Goal: Information Seeking & Learning: Find specific page/section

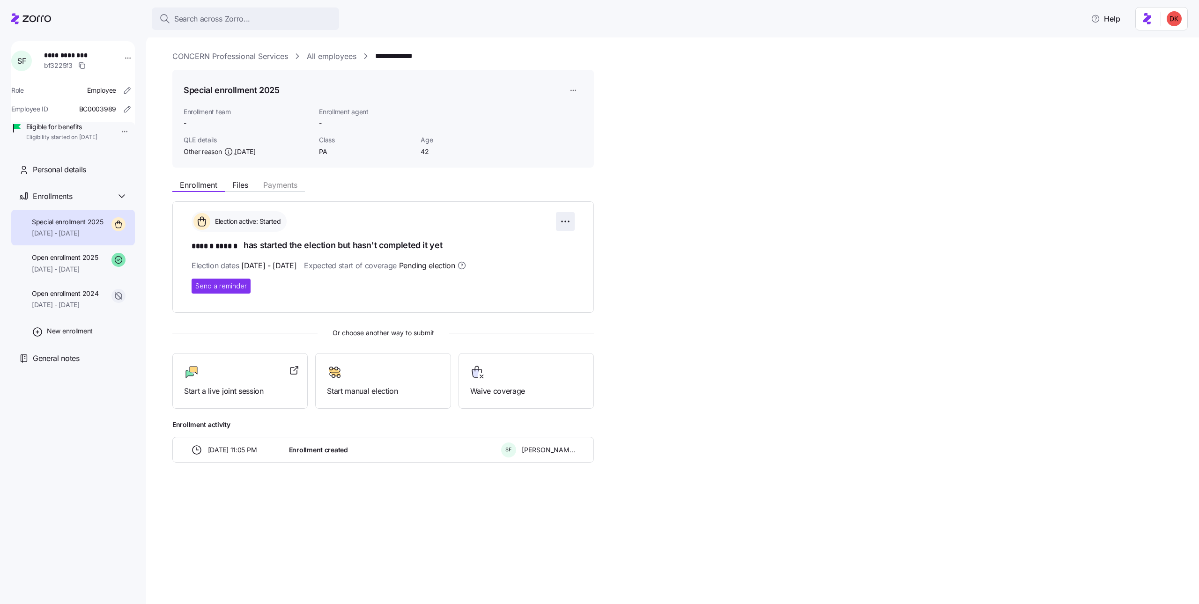
click at [557, 217] on html "**********" at bounding box center [599, 299] width 1199 height 598
click at [605, 252] on html "**********" at bounding box center [599, 299] width 1199 height 598
click at [568, 88] on html "**********" at bounding box center [599, 299] width 1199 height 598
click at [581, 112] on div "Edit enrollment record" at bounding box center [604, 113] width 67 height 10
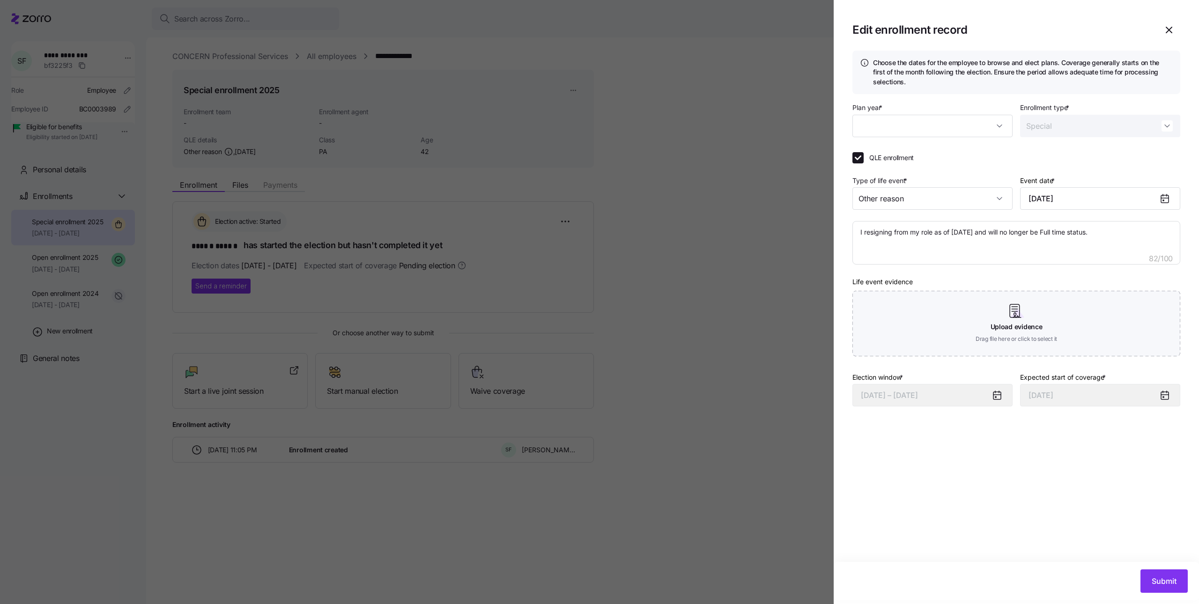
type textarea "x"
type input "2025"
click at [1168, 22] on span "button" at bounding box center [1169, 30] width 22 height 22
type textarea "x"
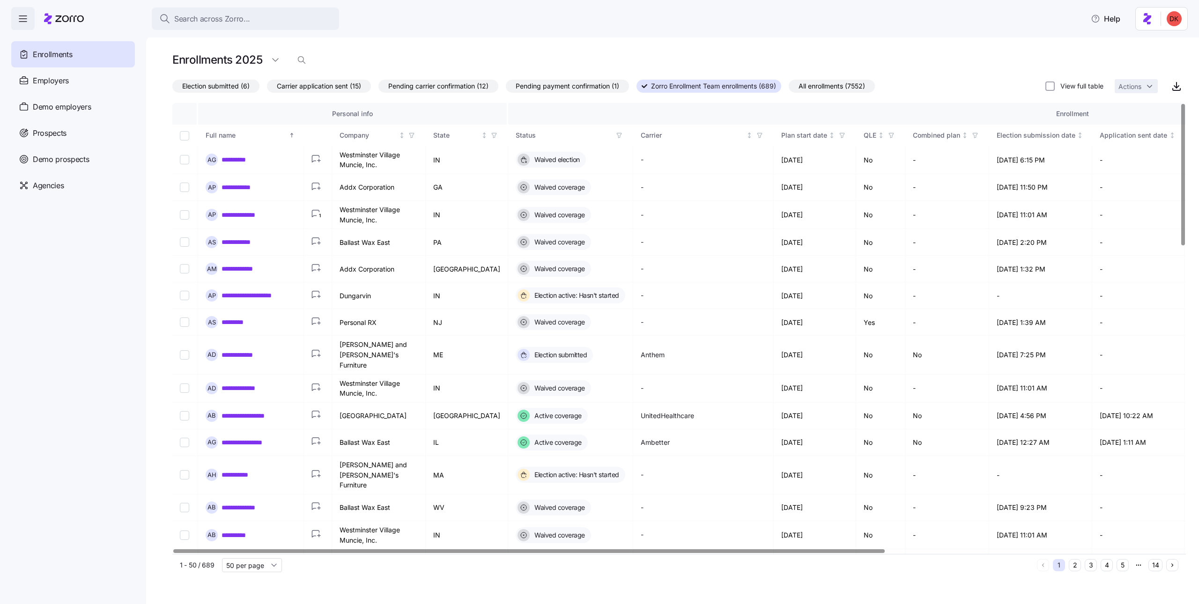
click at [616, 136] on icon "button" at bounding box center [619, 135] width 7 height 7
click at [567, 202] on div "Pending election window" at bounding box center [590, 204] width 150 height 11
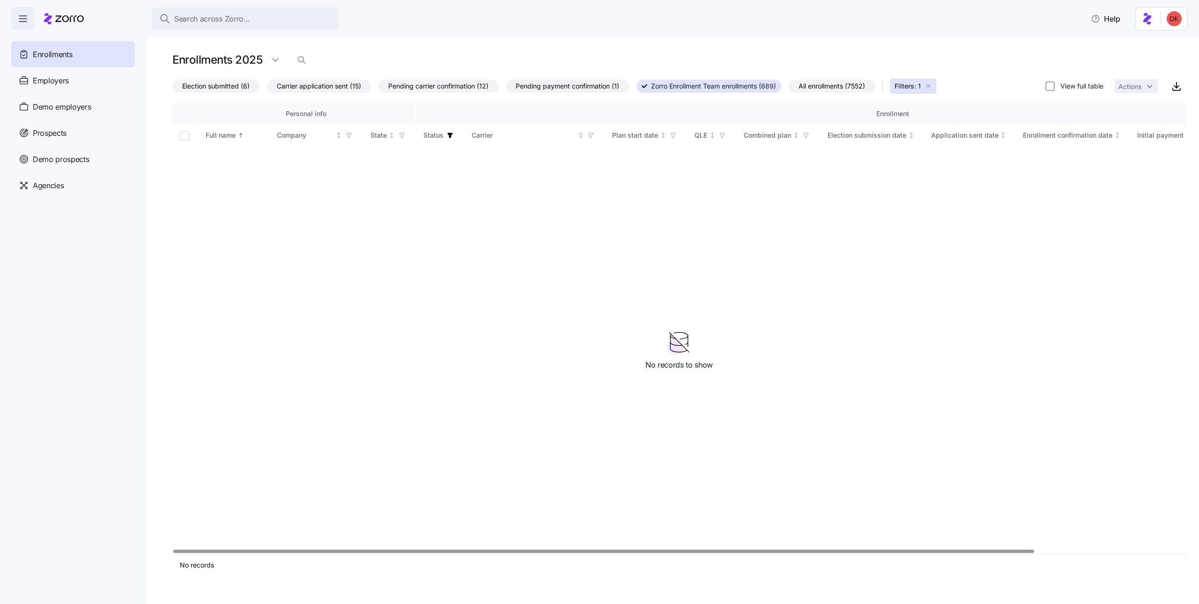
click at [932, 87] on icon "button" at bounding box center [927, 85] width 7 height 7
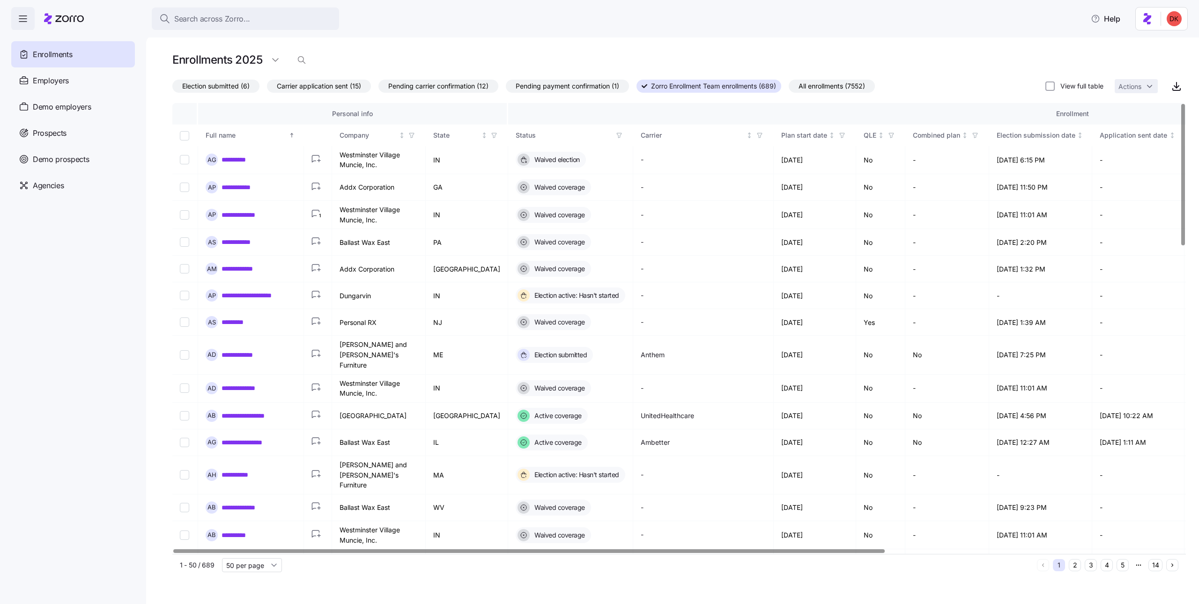
click at [616, 133] on icon "button" at bounding box center [619, 135] width 7 height 7
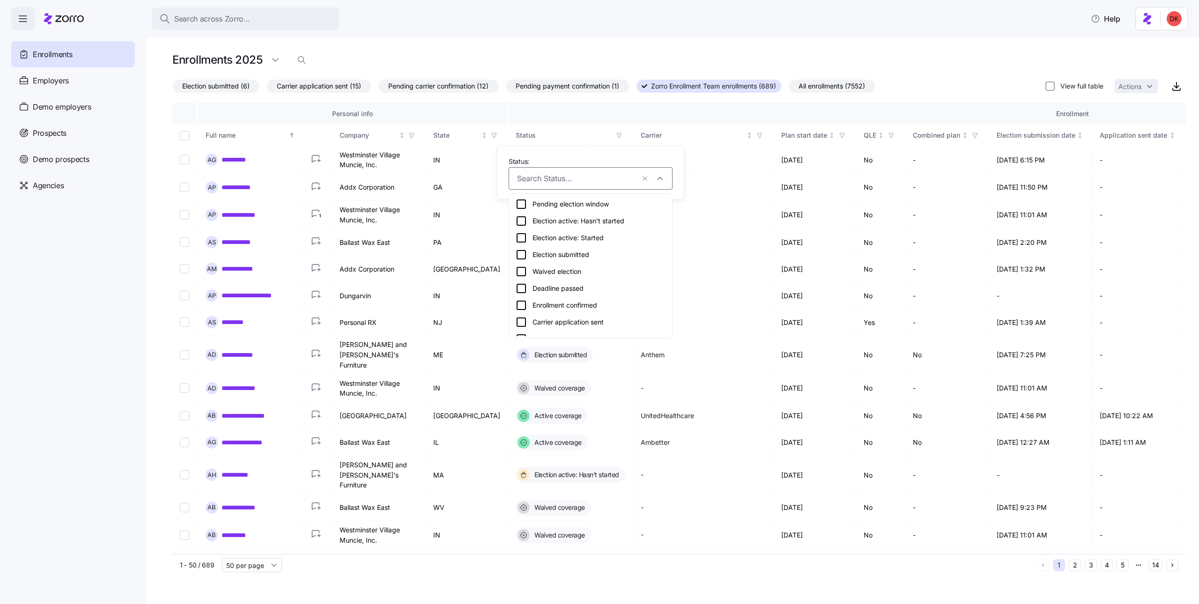
click at [523, 221] on icon at bounding box center [520, 220] width 11 height 11
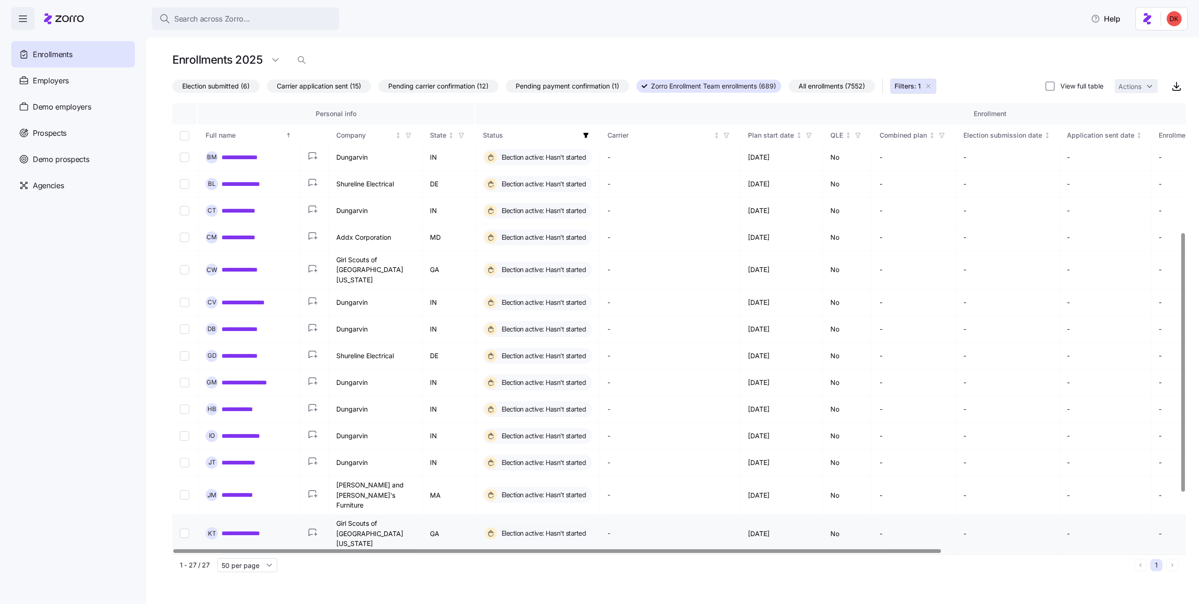
scroll to position [323, 0]
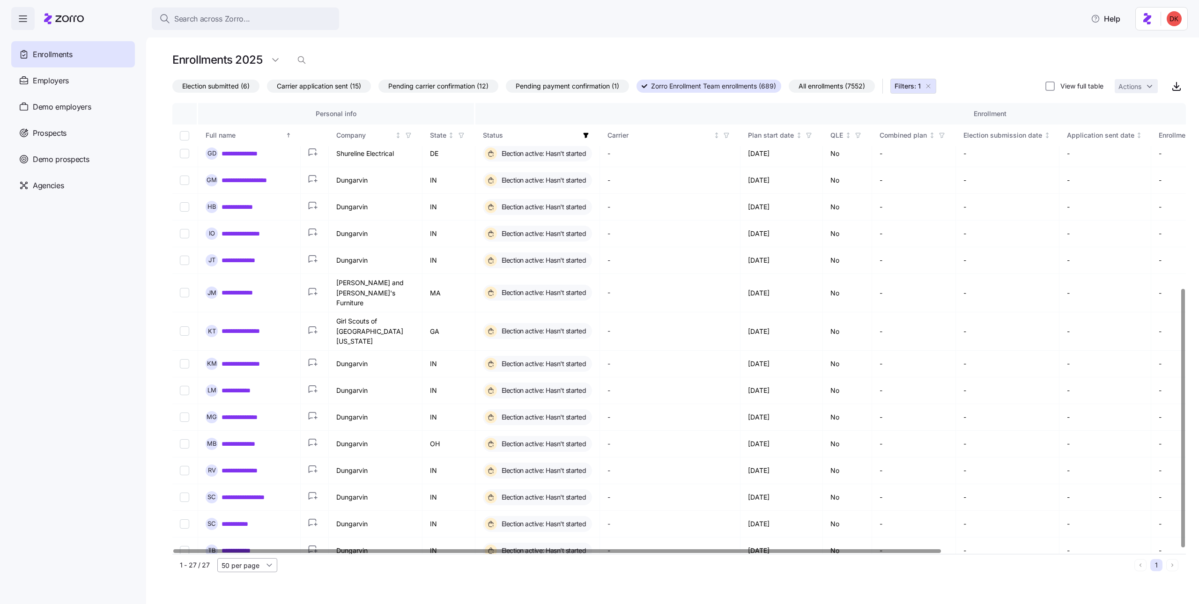
click at [237, 567] on input "50 per page" at bounding box center [247, 565] width 60 height 14
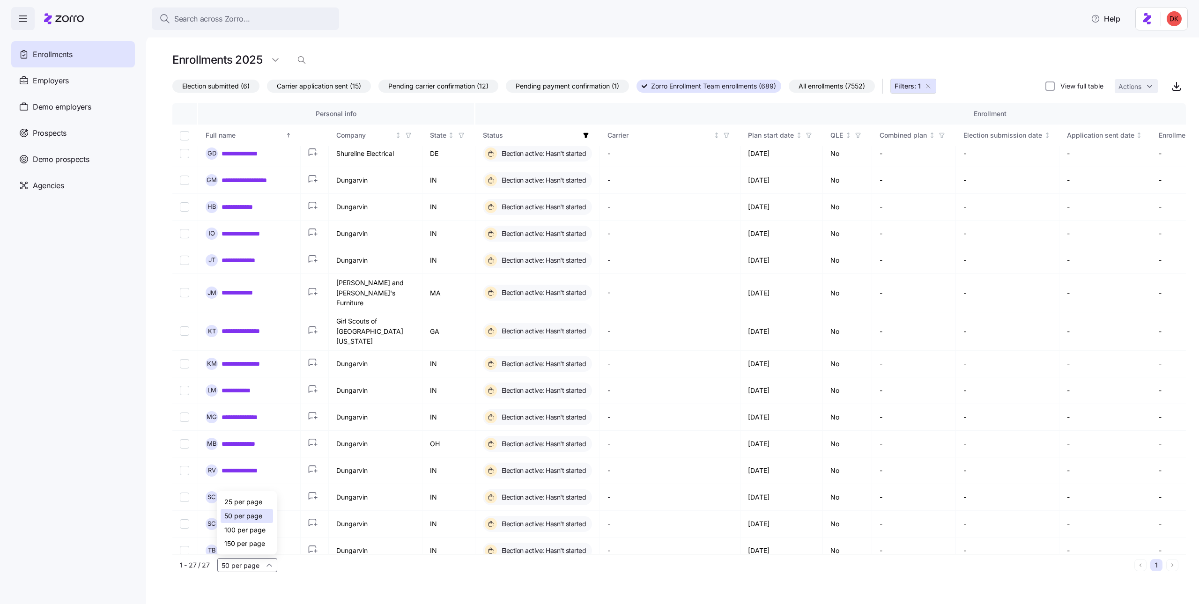
click at [251, 528] on span "100 per page" at bounding box center [244, 530] width 41 height 10
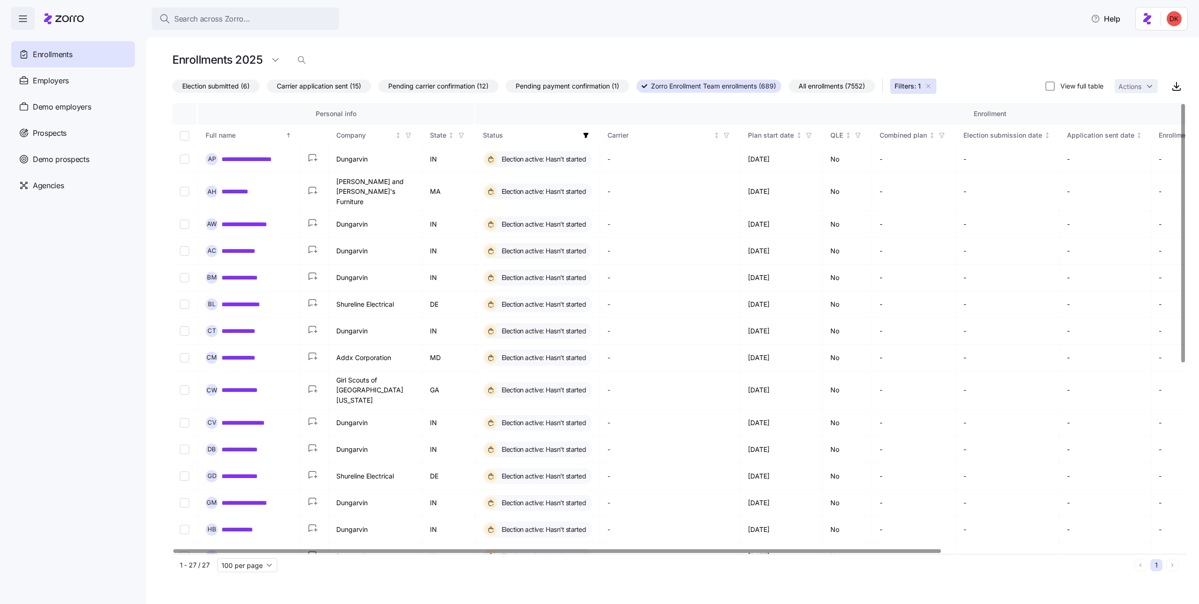
click at [586, 134] on icon "button" at bounding box center [585, 135] width 5 height 5
click at [574, 180] on button "button" at bounding box center [577, 178] width 13 height 13
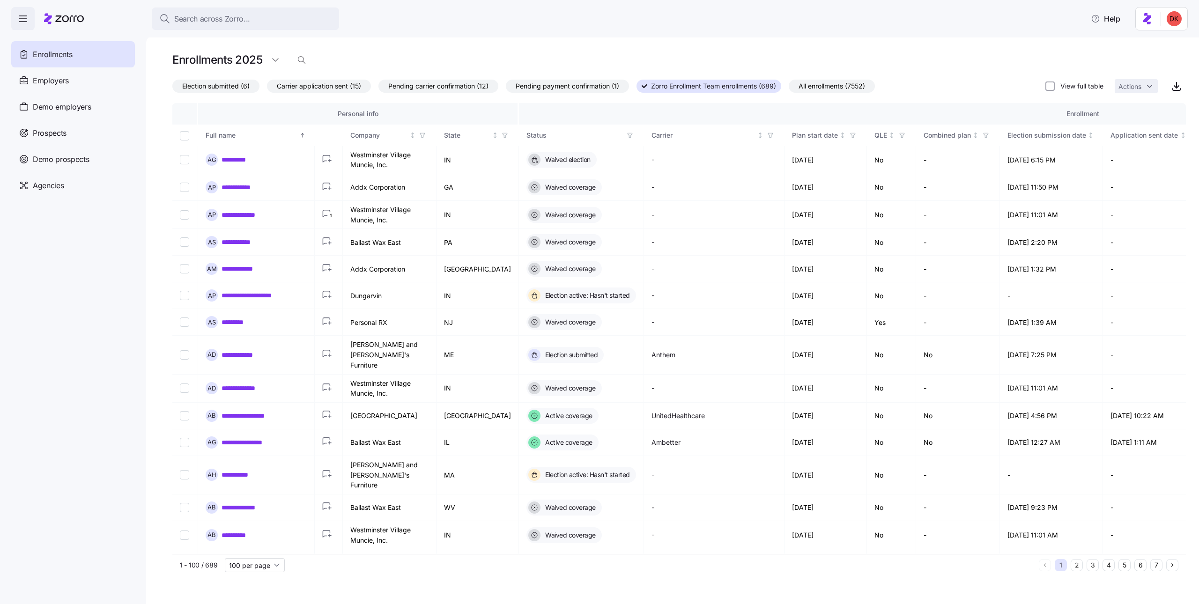
click at [846, 86] on span "All enrollments (7552)" at bounding box center [831, 86] width 66 height 12
click at [788, 88] on input "All enrollments (7552)" at bounding box center [788, 88] width 0 height 0
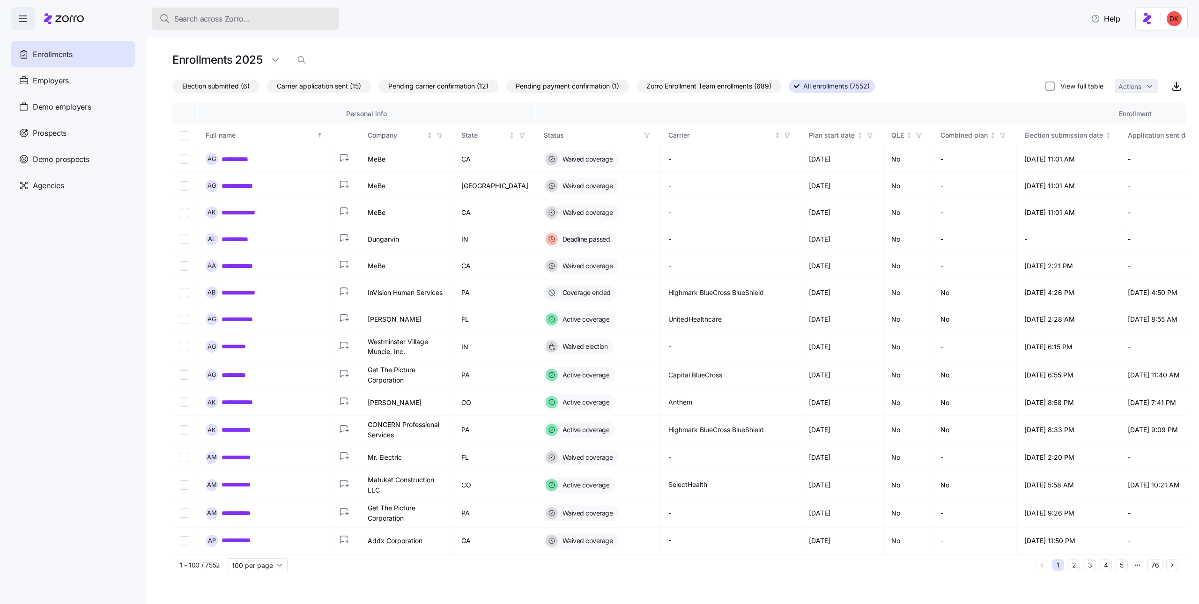
click at [240, 17] on span "Search across Zorro..." at bounding box center [212, 19] width 76 height 12
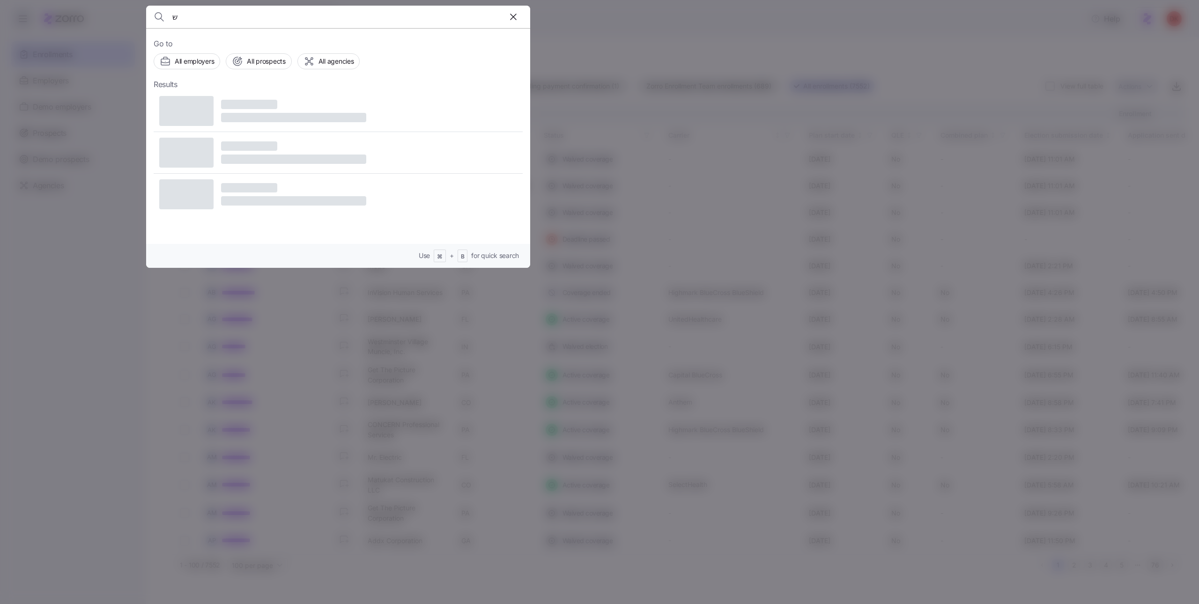
type input "ש"
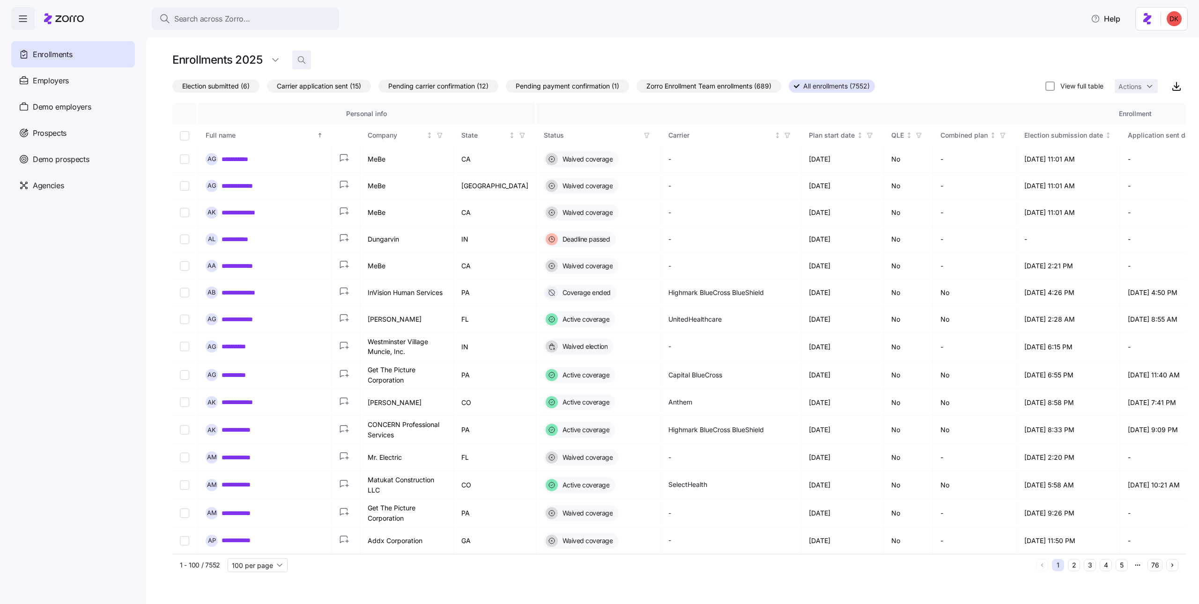
click at [303, 56] on icon "button" at bounding box center [301, 59] width 9 height 9
click at [330, 62] on input at bounding box center [385, 59] width 187 height 15
type input "ש"
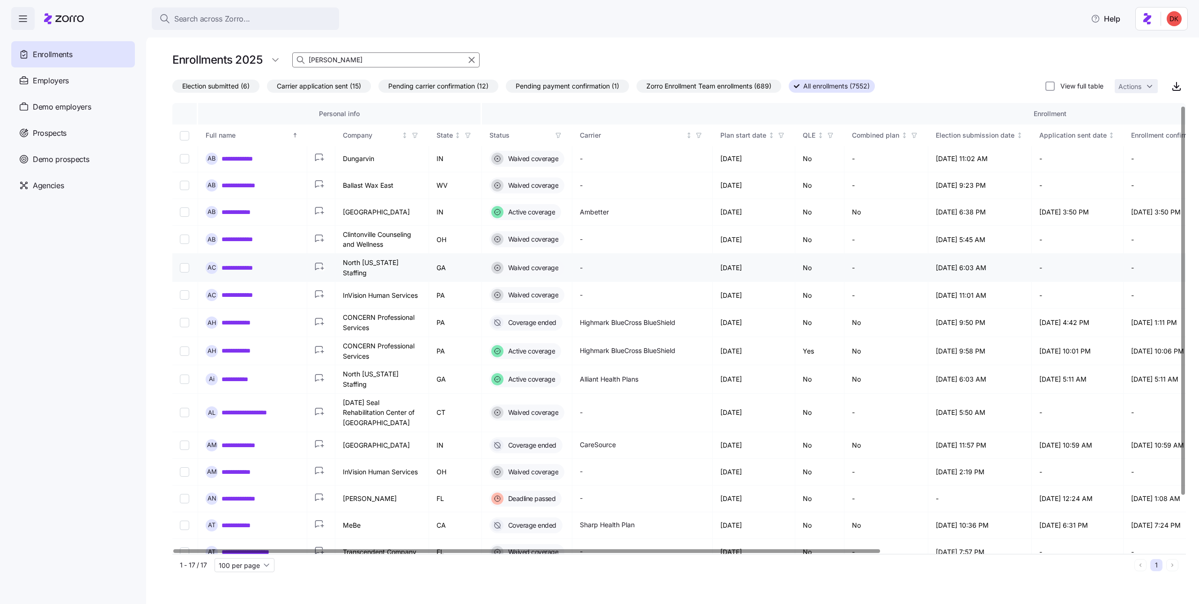
scroll to position [0, 0]
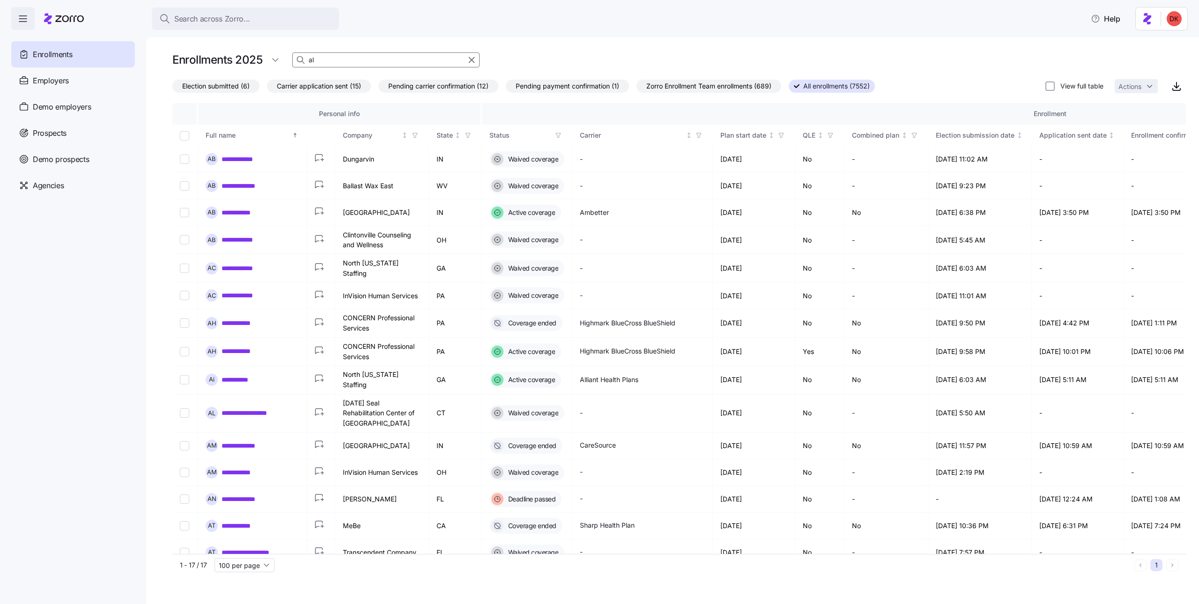
type input "a"
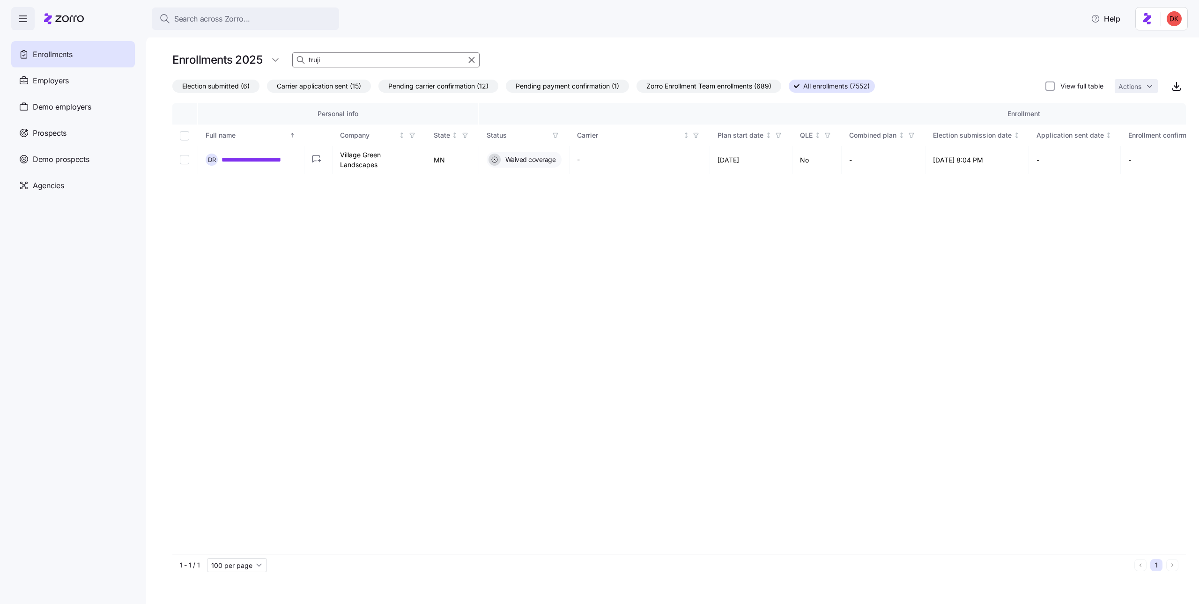
type input "truji"
click at [470, 58] on icon "button" at bounding box center [471, 60] width 5 height 5
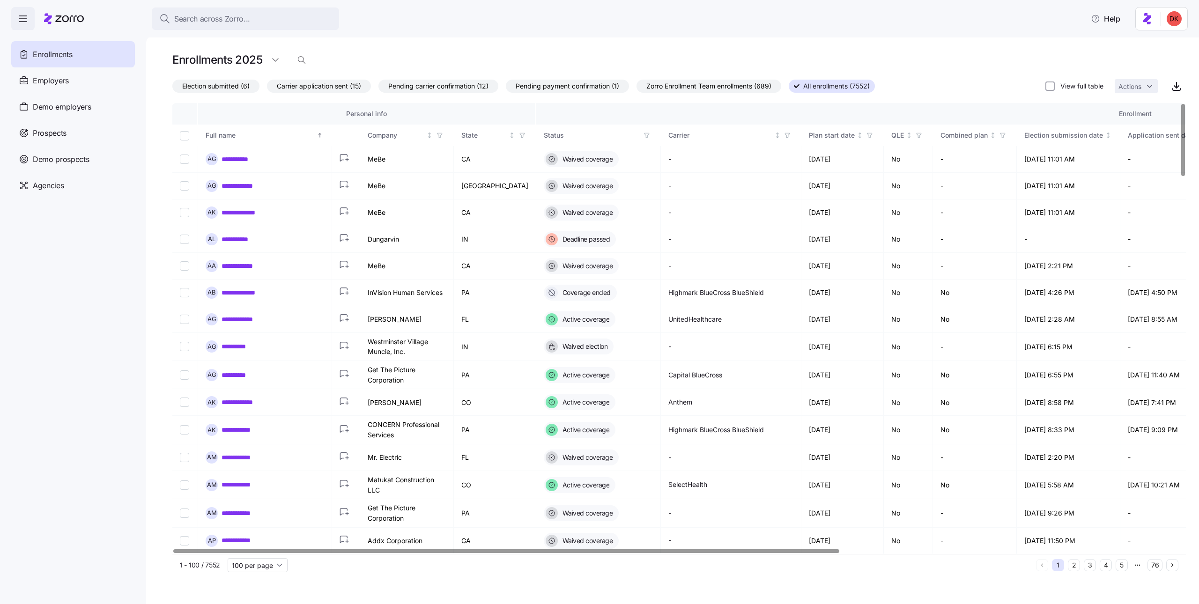
click at [643, 133] on icon "button" at bounding box center [646, 135] width 7 height 7
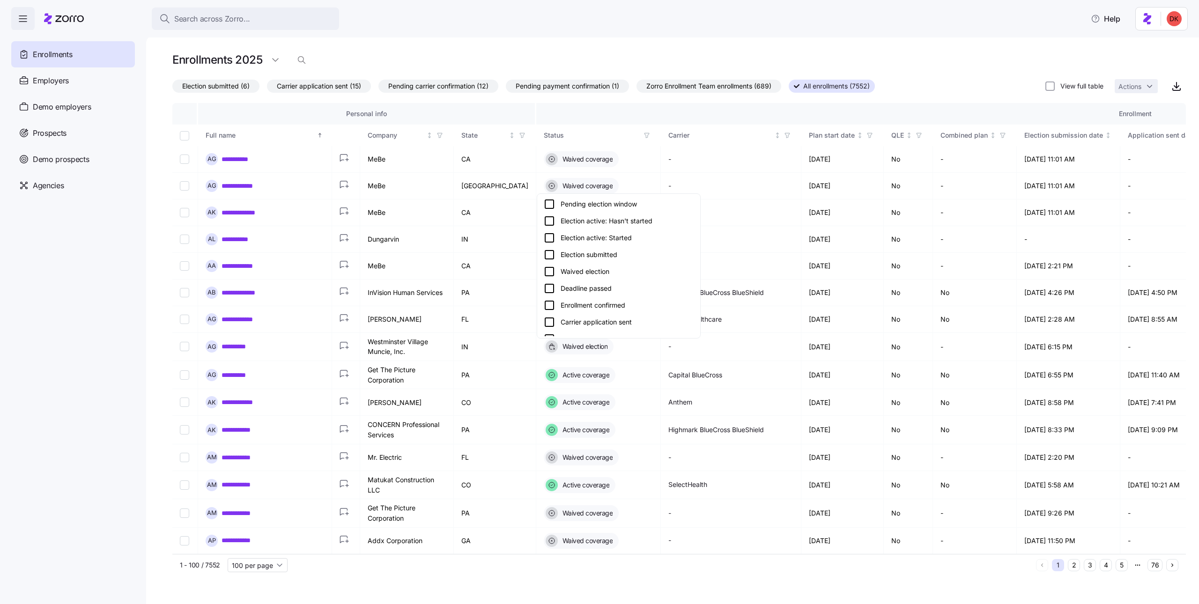
click at [551, 219] on icon at bounding box center [549, 220] width 11 height 11
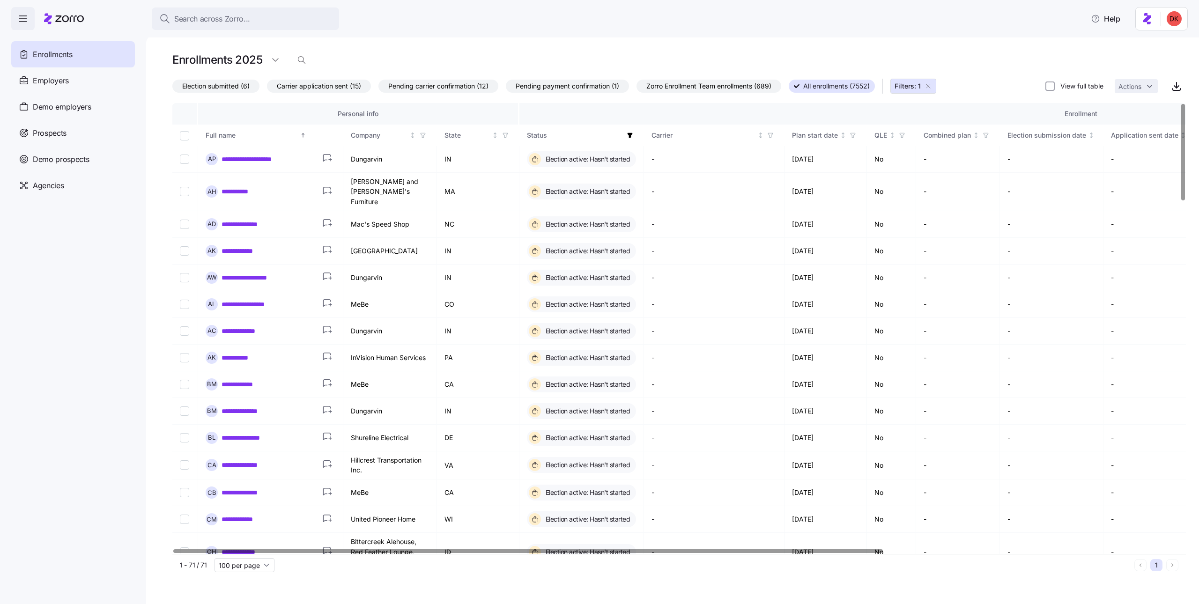
click at [627, 133] on icon "button" at bounding box center [629, 135] width 5 height 5
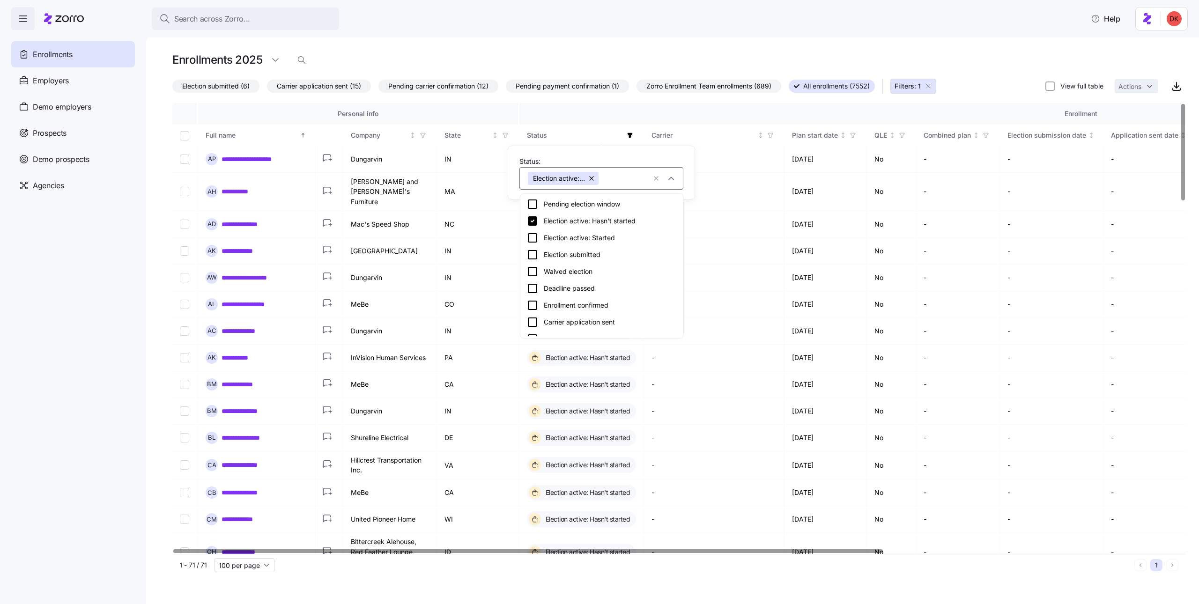
click at [533, 236] on icon at bounding box center [532, 237] width 11 height 11
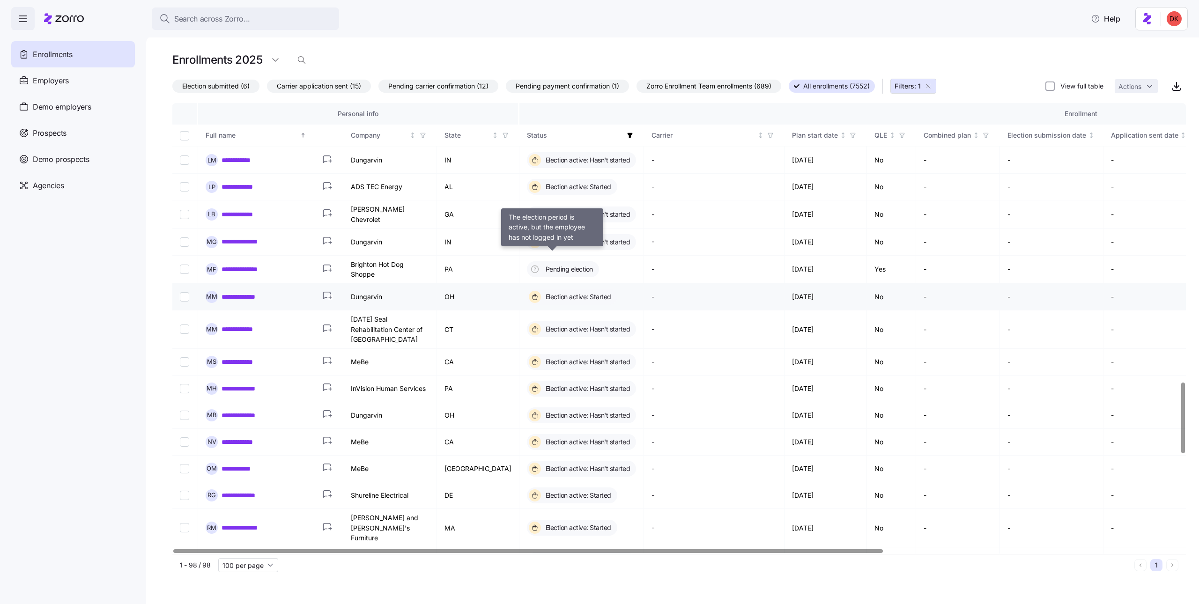
scroll to position [1770, 0]
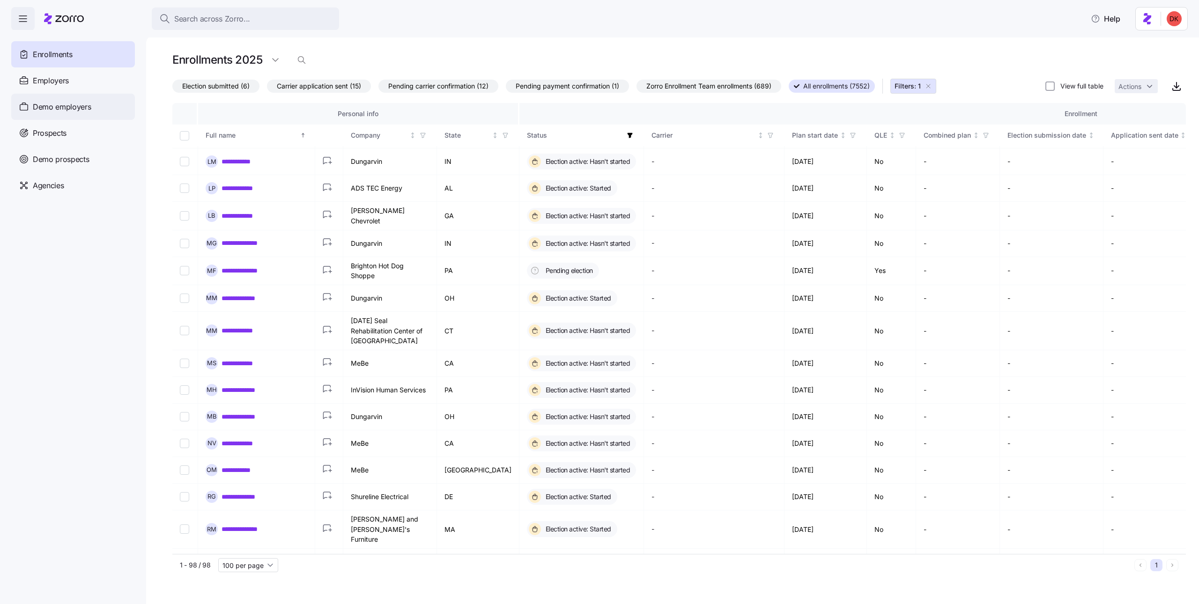
click at [70, 105] on span "Demo employers" at bounding box center [62, 107] width 59 height 12
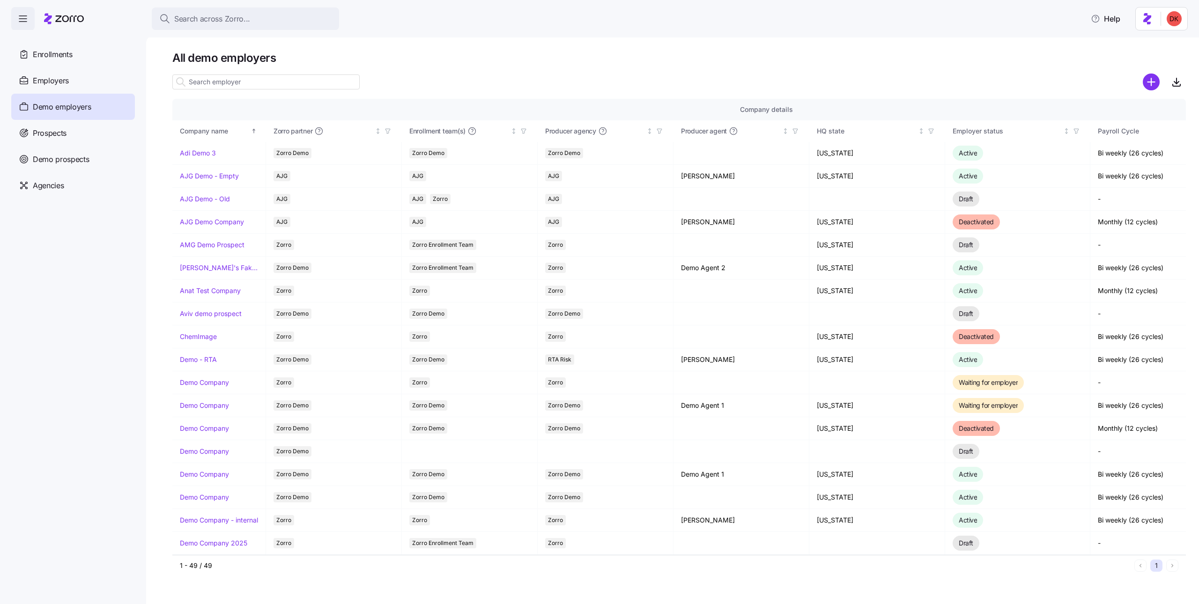
click at [248, 78] on input at bounding box center [265, 81] width 187 height 15
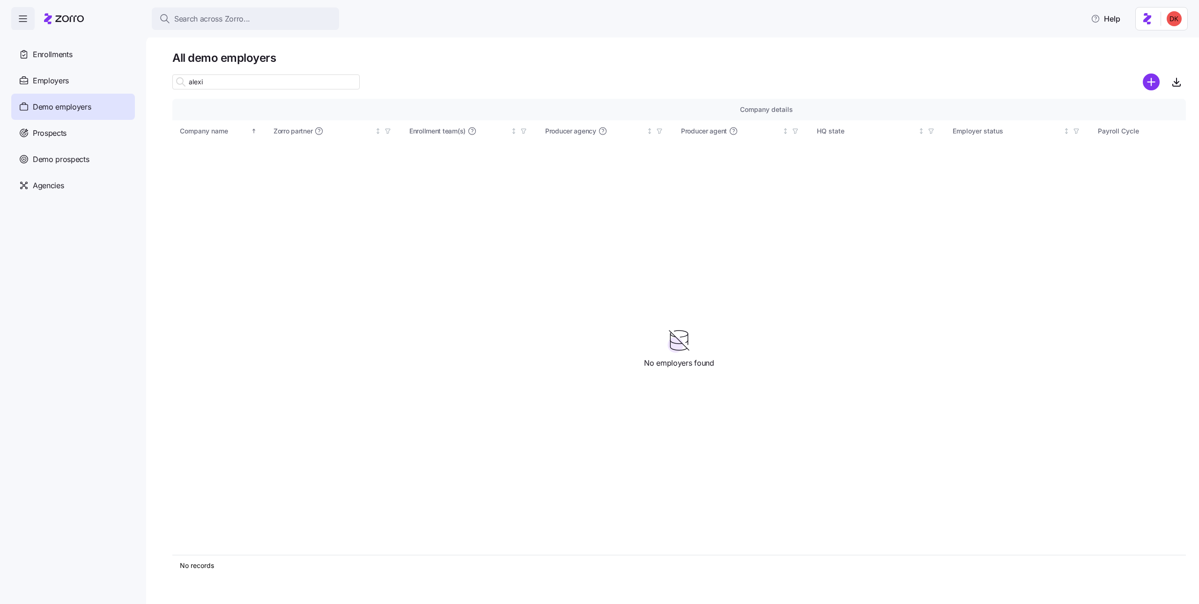
type input "[PERSON_NAME]"
click at [257, 85] on input "[PERSON_NAME]" at bounding box center [265, 81] width 187 height 15
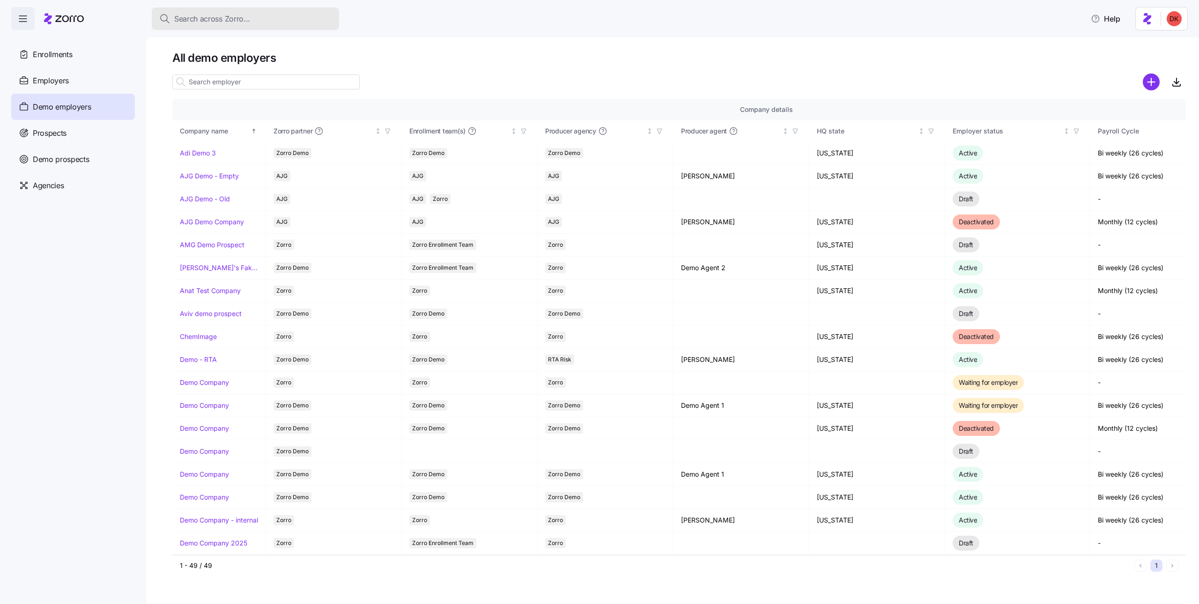
click at [244, 25] on button "Search across Zorro..." at bounding box center [245, 18] width 187 height 22
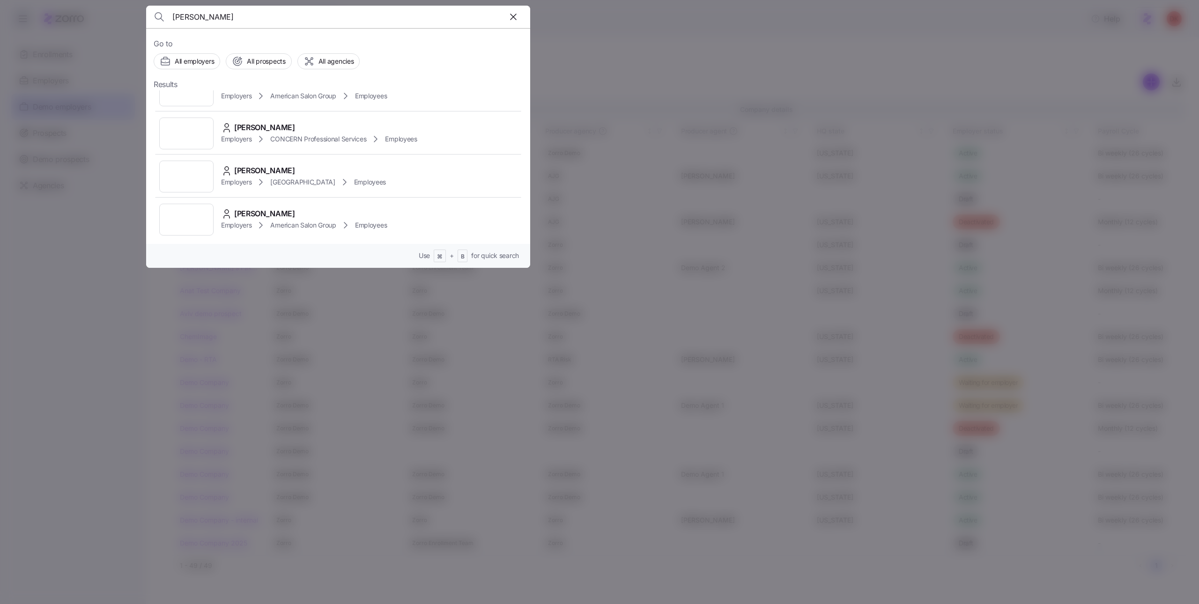
scroll to position [117, 0]
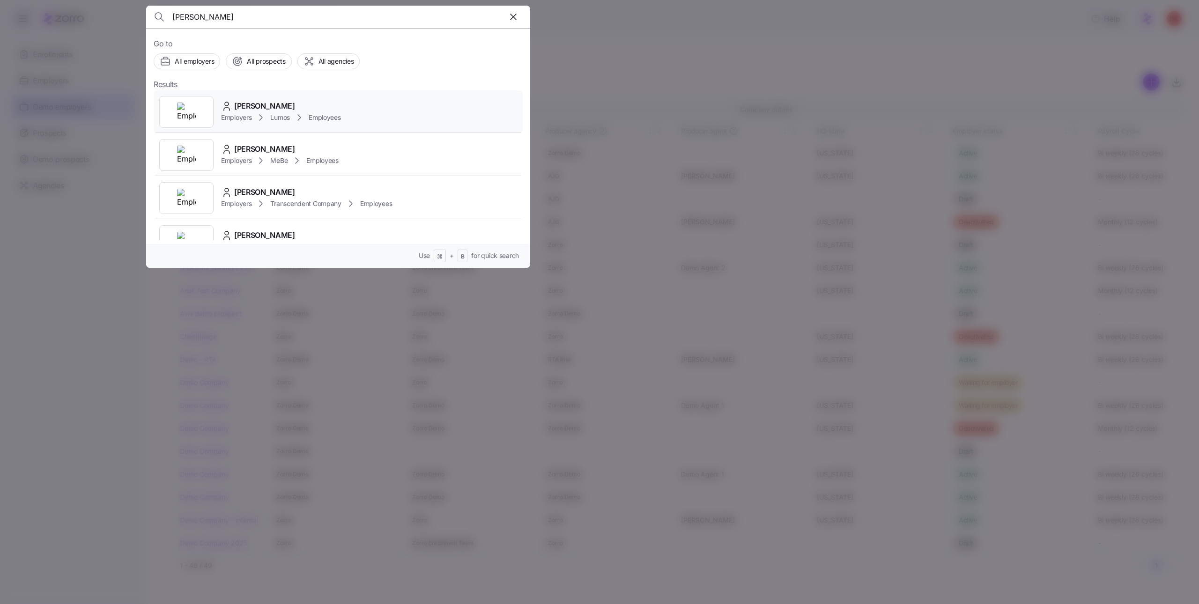
type input "[PERSON_NAME]"
click at [248, 106] on span "[PERSON_NAME]" at bounding box center [264, 106] width 61 height 12
